Goal: Task Accomplishment & Management: Complete application form

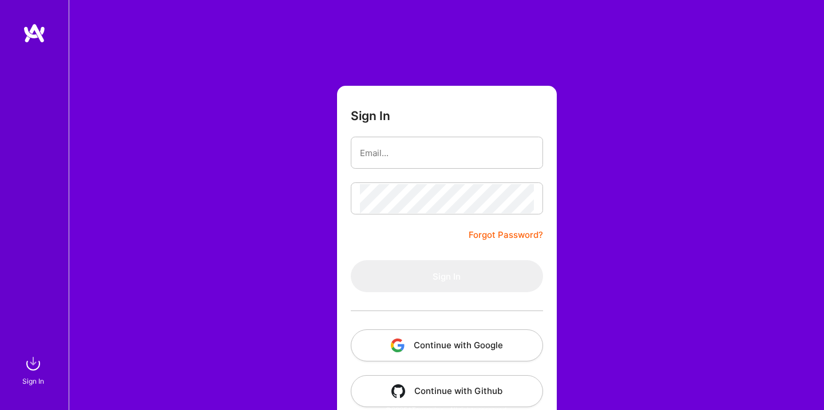
click at [435, 346] on button "Continue with Google" at bounding box center [447, 346] width 192 height 32
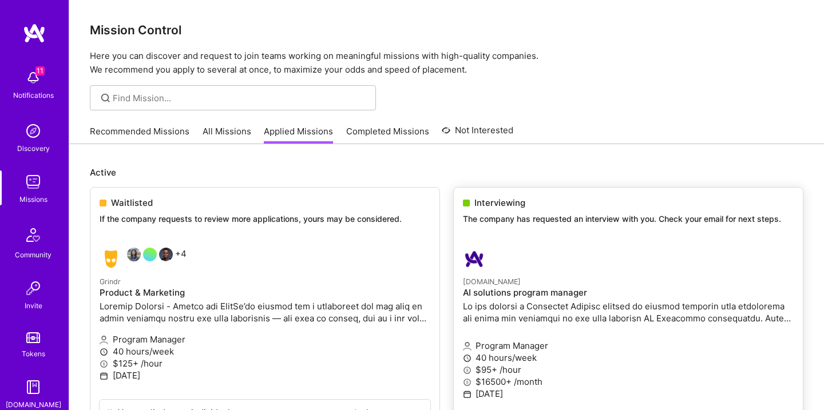
click at [557, 215] on p "The company has requested an interview with you. Check your email for next step…" at bounding box center [628, 218] width 331 height 11
click at [510, 276] on p "[DOMAIN_NAME]" at bounding box center [628, 281] width 331 height 13
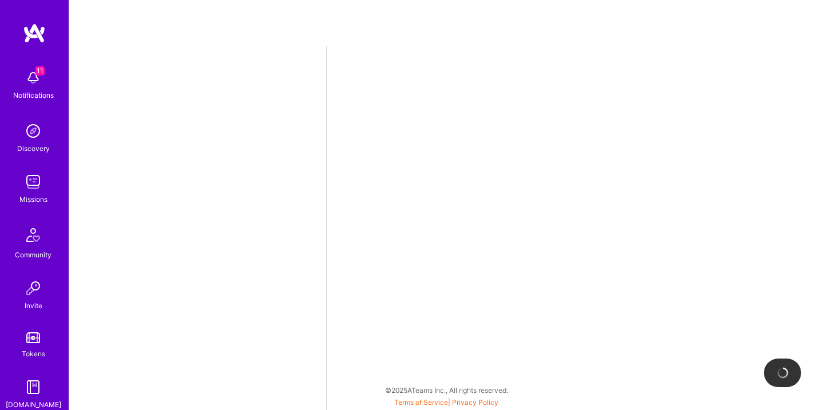
select select "US"
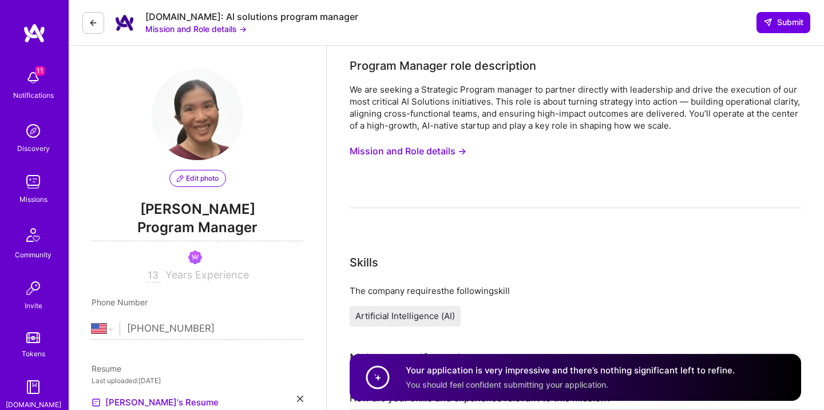
click at [459, 153] on button "Mission and Role details →" at bounding box center [408, 151] width 117 height 21
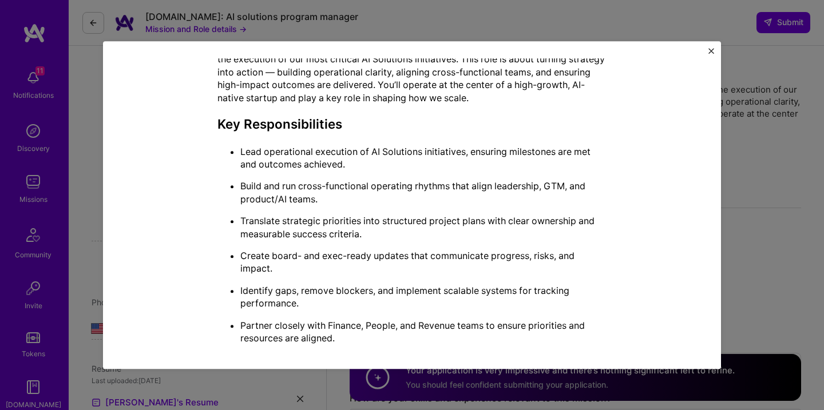
scroll to position [522, 0]
